Goal: Transaction & Acquisition: Purchase product/service

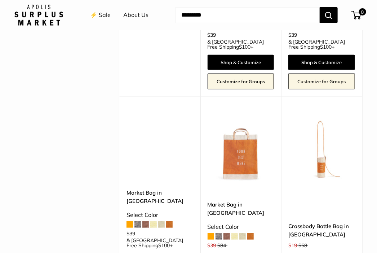
scroll to position [1064, 0]
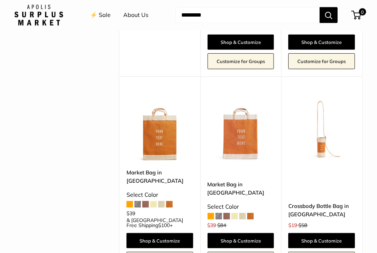
click at [219, 213] on span at bounding box center [218, 216] width 6 height 6
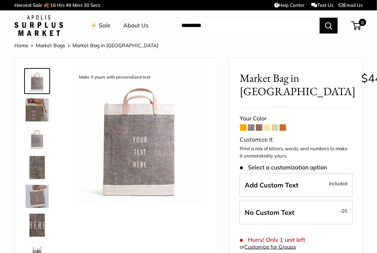
click at [240, 126] on span at bounding box center [243, 127] width 6 height 6
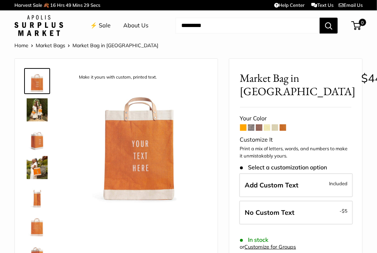
click at [251, 127] on span at bounding box center [251, 127] width 6 height 6
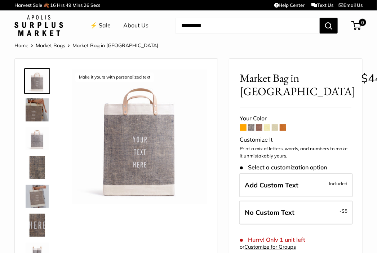
click at [258, 129] on span at bounding box center [259, 127] width 6 height 6
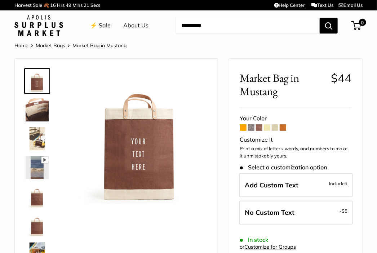
click at [268, 128] on span at bounding box center [267, 127] width 6 height 6
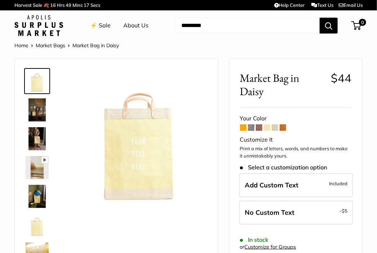
click at [275, 126] on span at bounding box center [274, 127] width 6 height 6
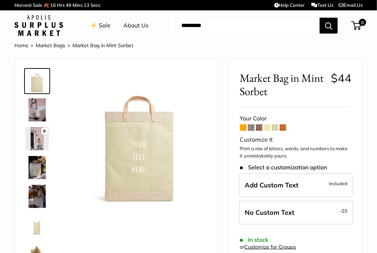
click at [284, 126] on span at bounding box center [282, 127] width 6 height 6
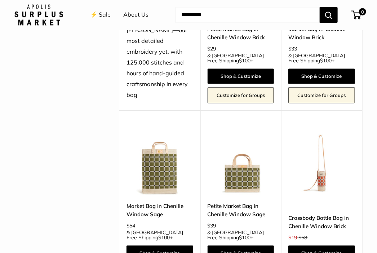
scroll to position [1405, 0]
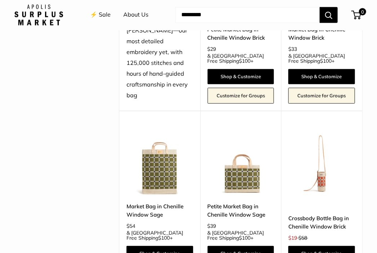
click at [0, 0] on img at bounding box center [0, 0] width 0 height 0
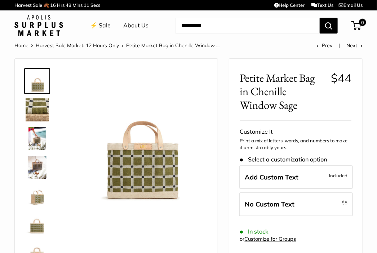
click at [38, 102] on img at bounding box center [37, 109] width 23 height 23
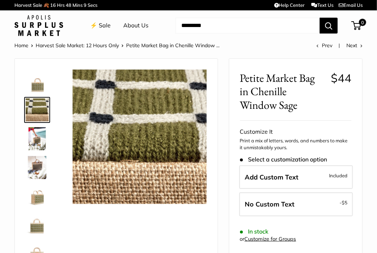
click at [38, 134] on img at bounding box center [37, 138] width 23 height 23
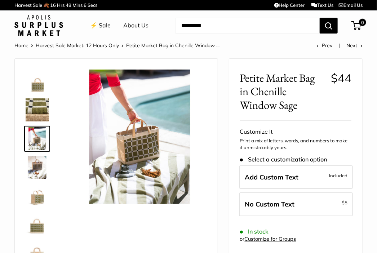
click at [41, 164] on img at bounding box center [37, 167] width 23 height 23
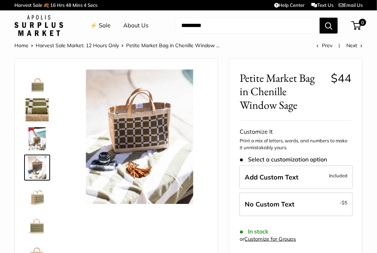
click at [41, 194] on img at bounding box center [37, 196] width 23 height 23
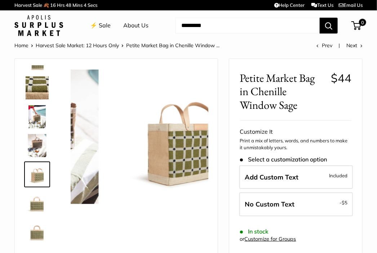
scroll to position [22, 0]
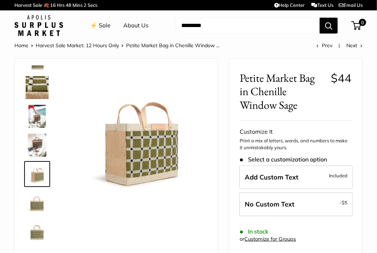
click at [40, 200] on img at bounding box center [37, 202] width 23 height 23
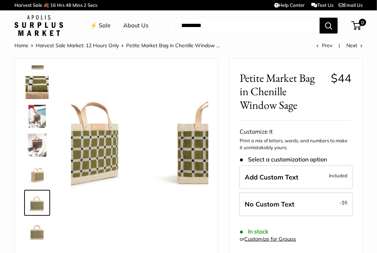
scroll to position [46, 0]
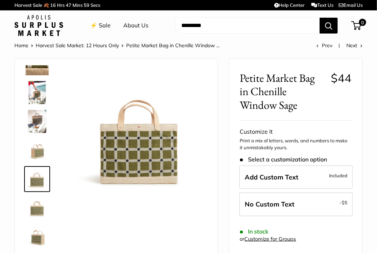
click at [36, 210] on img at bounding box center [37, 207] width 23 height 23
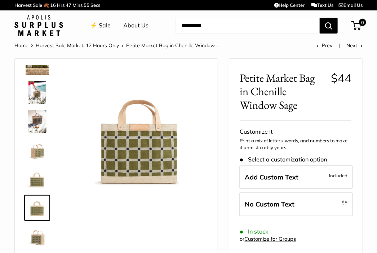
drag, startPoint x: 39, startPoint y: 231, endPoint x: 35, endPoint y: 236, distance: 6.7
click at [35, 236] on img at bounding box center [37, 236] width 23 height 23
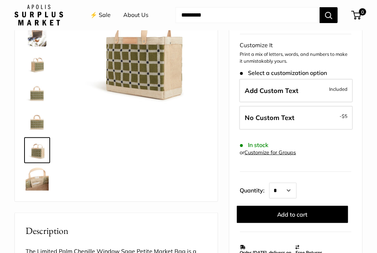
scroll to position [103, 0]
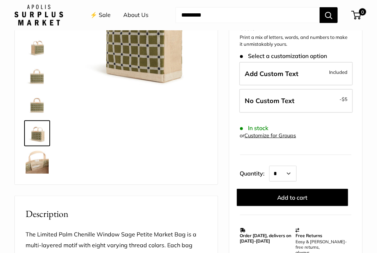
click at [34, 166] on img at bounding box center [37, 161] width 23 height 23
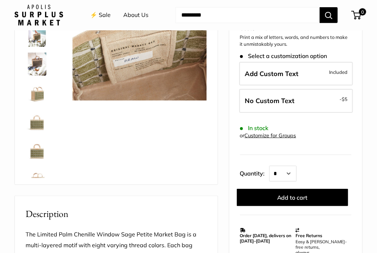
scroll to position [0, 0]
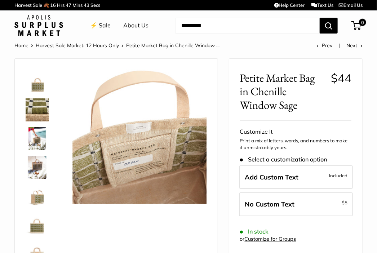
click at [37, 85] on img at bounding box center [37, 80] width 23 height 23
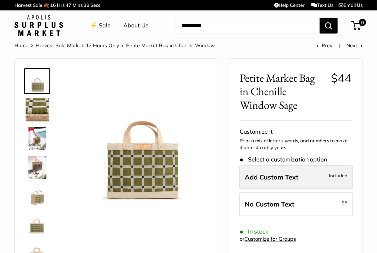
click at [308, 179] on label "Add Custom Text Included" at bounding box center [295, 177] width 113 height 24
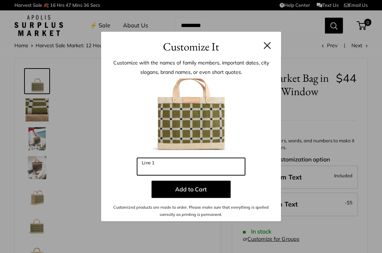
click at [221, 170] on input "Line 1" at bounding box center [191, 166] width 108 height 17
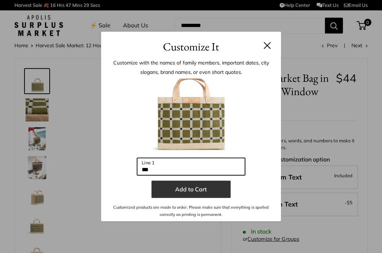
type input "***"
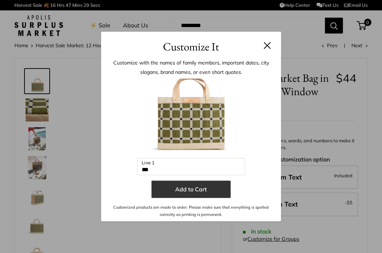
click at [203, 192] on button "Add to Cart" at bounding box center [191, 188] width 79 height 17
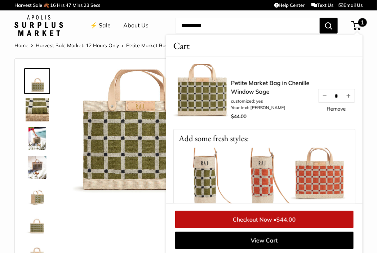
click at [93, 212] on div at bounding box center [116, 173] width 185 height 215
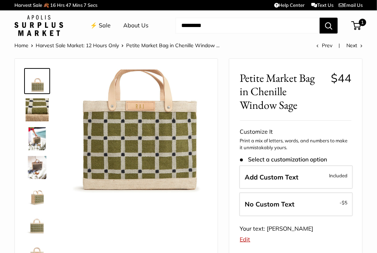
click at [40, 139] on img at bounding box center [37, 138] width 23 height 23
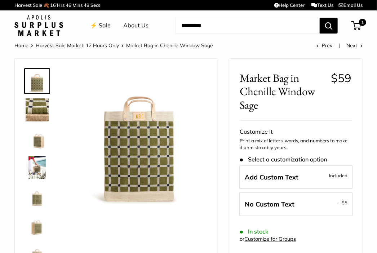
click at [161, 112] on img at bounding box center [139, 136] width 134 height 134
click at [42, 145] on img at bounding box center [37, 138] width 23 height 23
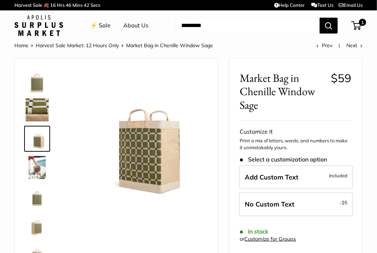
click at [40, 170] on img at bounding box center [37, 167] width 23 height 23
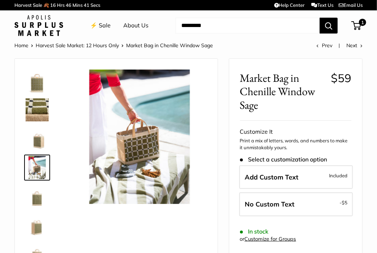
click at [38, 197] on img at bounding box center [37, 196] width 23 height 23
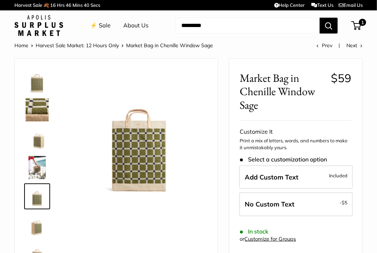
click at [37, 230] on img at bounding box center [37, 224] width 23 height 23
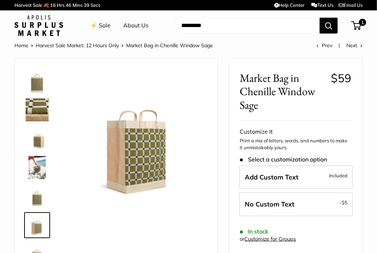
scroll to position [73, 0]
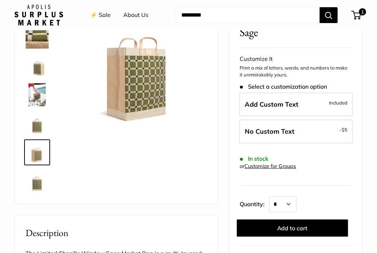
click at [37, 185] on img at bounding box center [37, 181] width 23 height 23
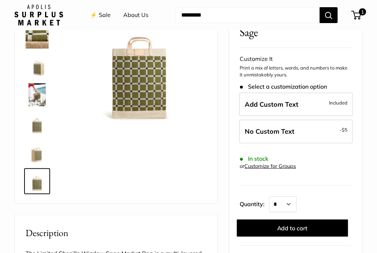
click at [35, 152] on img at bounding box center [37, 152] width 23 height 23
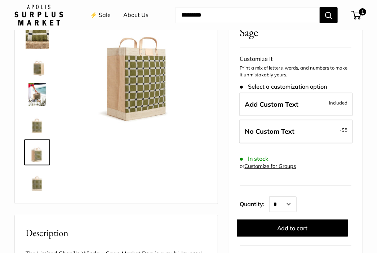
click at [40, 66] on img at bounding box center [37, 65] width 23 height 23
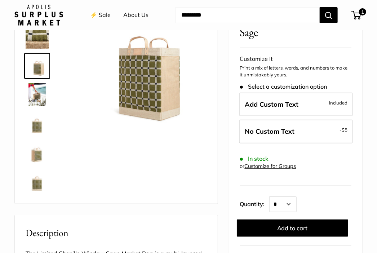
scroll to position [6, 0]
